Goal: Task Accomplishment & Management: Manage account settings

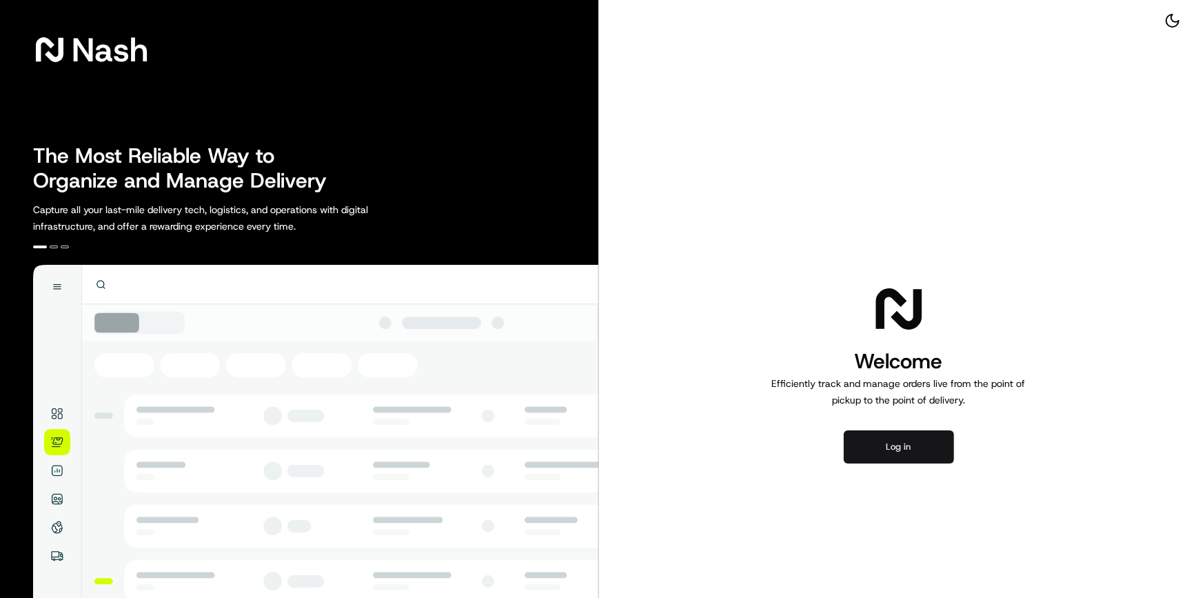
click at [924, 457] on button "Log in" at bounding box center [899, 446] width 110 height 33
